Goal: Transaction & Acquisition: Book appointment/travel/reservation

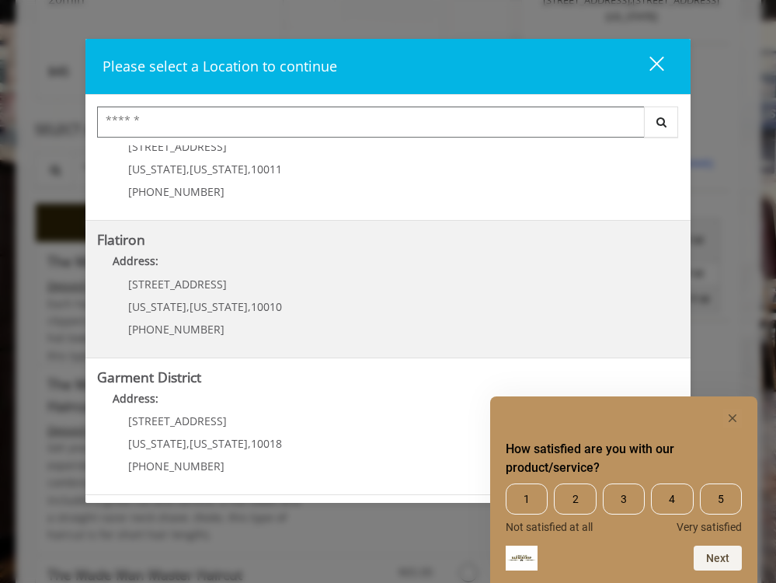
scroll to position [409, 0]
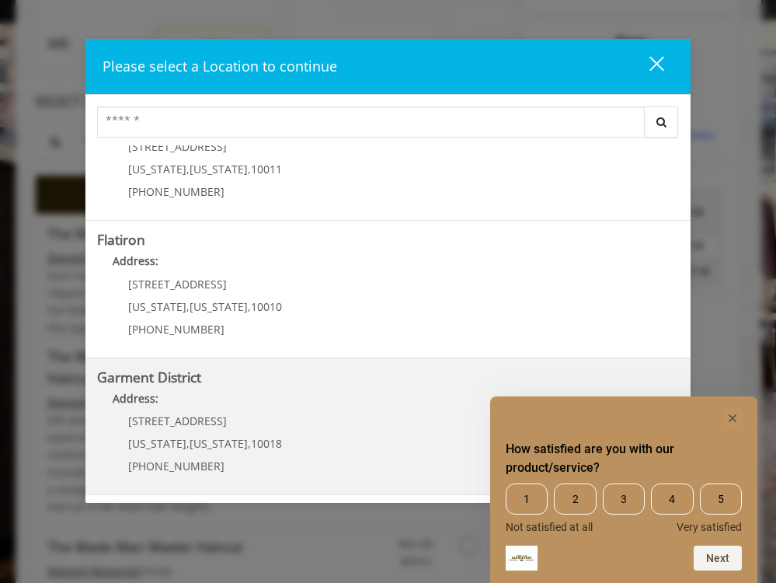
click at [294, 392] on District "Address:" at bounding box center [388, 402] width 582 height 25
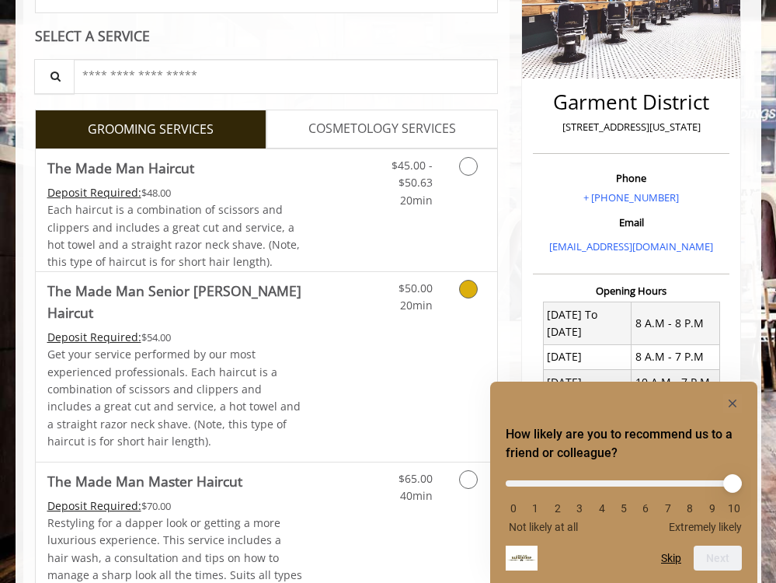
scroll to position [273, 0]
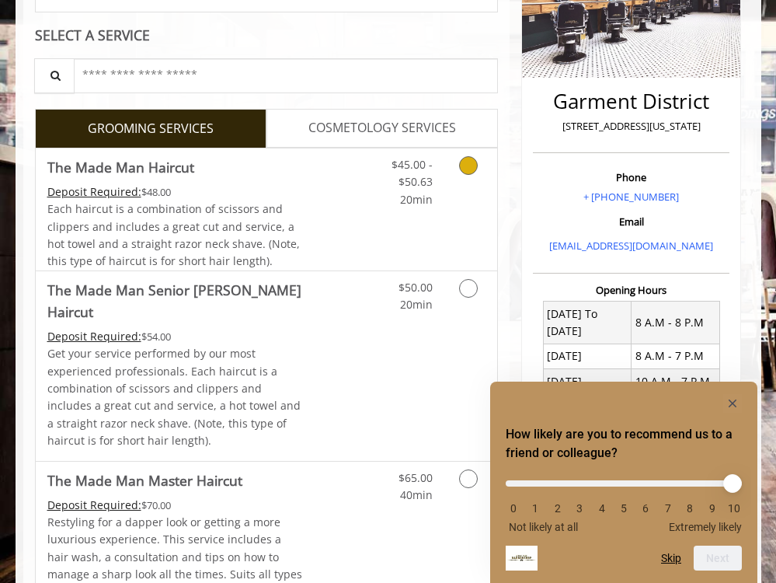
click at [476, 159] on link "Grooming services" at bounding box center [471, 178] width 30 height 60
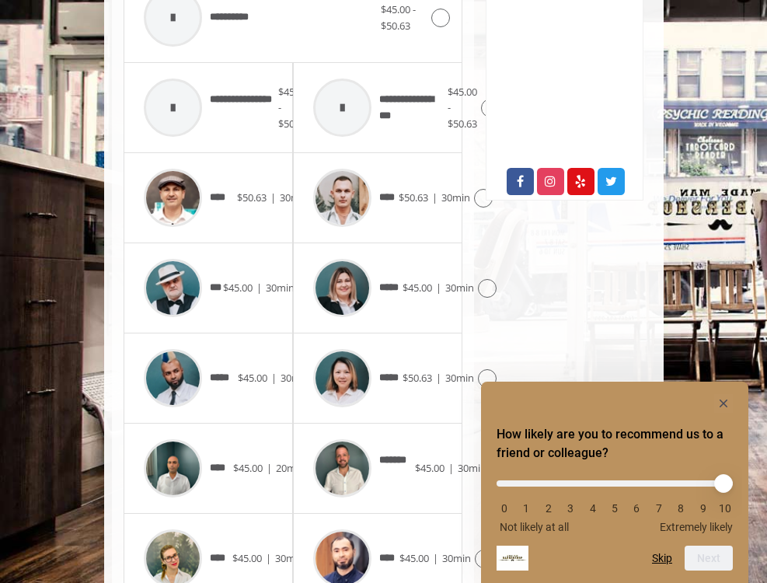
scroll to position [774, 0]
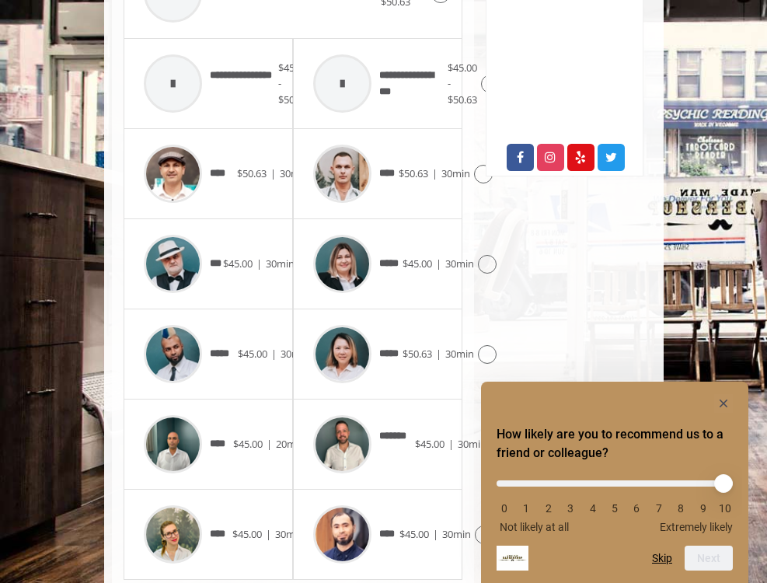
click at [490, 435] on icon at bounding box center [499, 444] width 19 height 19
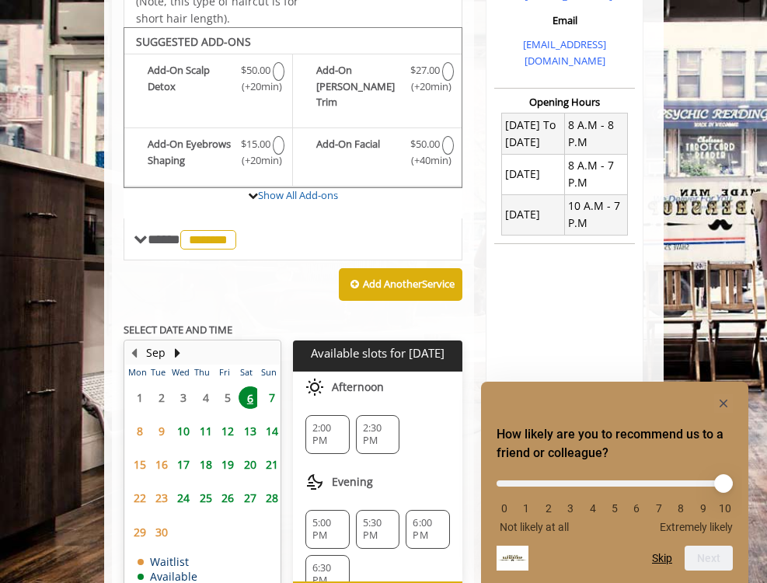
scroll to position [454, 0]
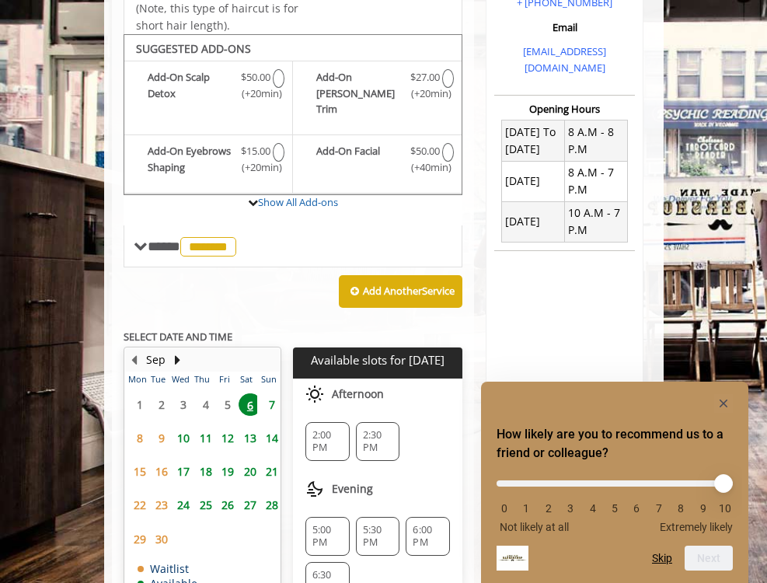
click at [393, 429] on span "2:30 PM" at bounding box center [378, 441] width 30 height 25
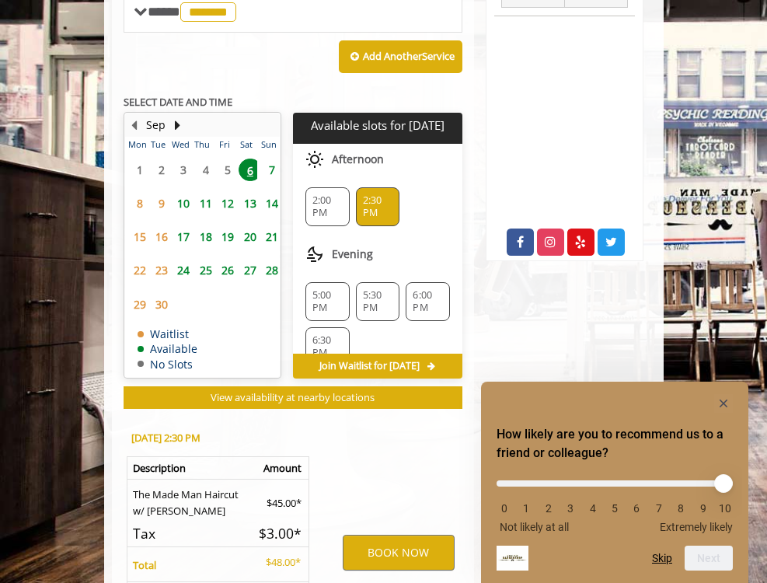
scroll to position [787, 0]
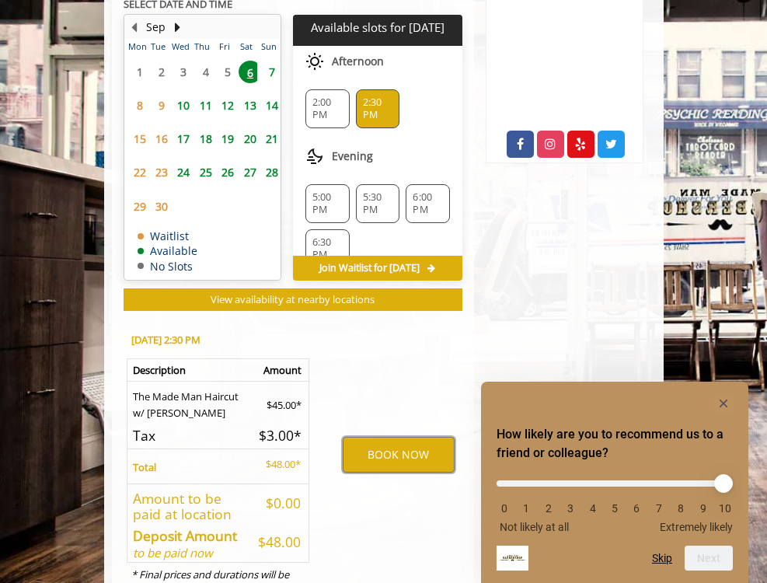
click at [396, 437] on button "BOOK NOW" at bounding box center [399, 455] width 112 height 36
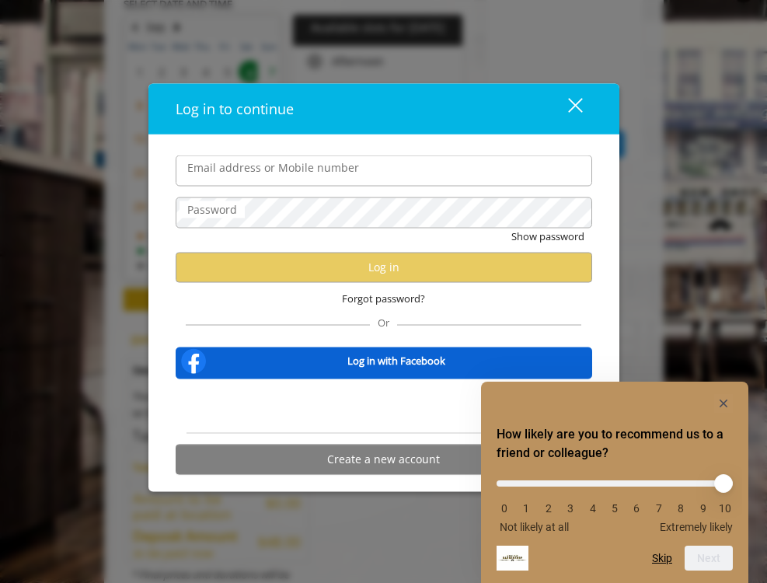
type input "**********"
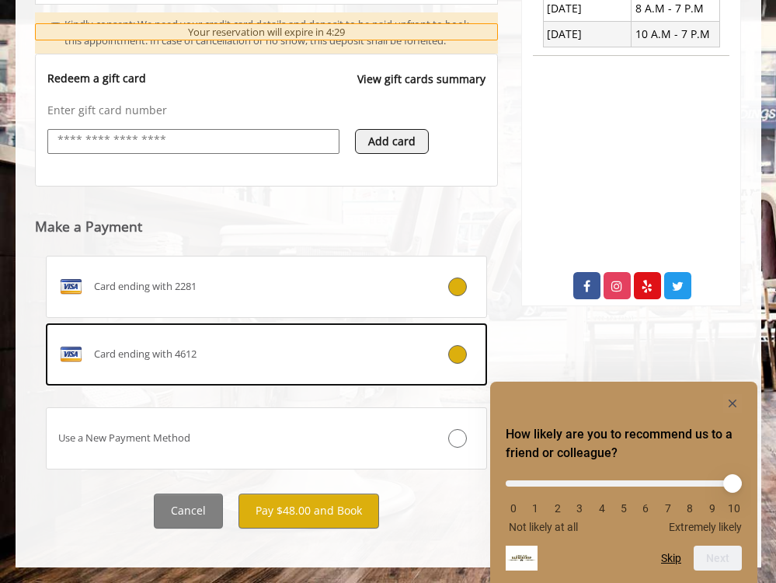
scroll to position [636, 0]
click at [353, 513] on button "Pay $48.00 and Book" at bounding box center [308, 510] width 141 height 35
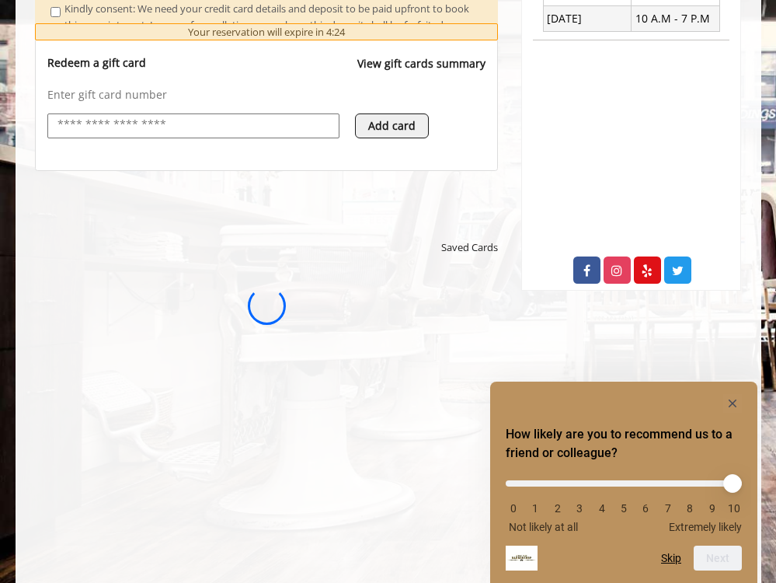
scroll to position [0, 0]
